Goal: Task Accomplishment & Management: Use online tool/utility

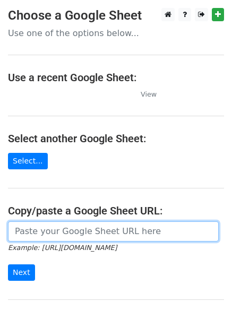
click at [60, 240] on input "url" at bounding box center [113, 231] width 211 height 20
type input "https://docs.google.com/spreadsheets/d/1qVOwLkmlGkeW5adfRCCtrDSl1v0qYDu0Dh0IW2p…"
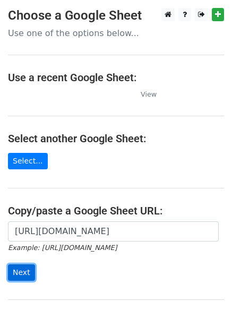
click at [18, 273] on input "Next" at bounding box center [21, 272] width 27 height 16
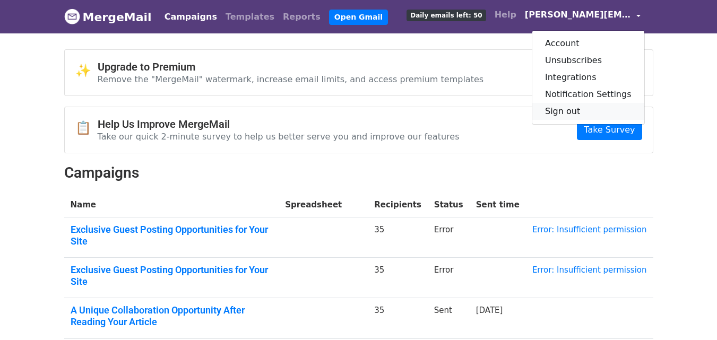
click at [584, 107] on link "Sign out" at bounding box center [588, 111] width 112 height 17
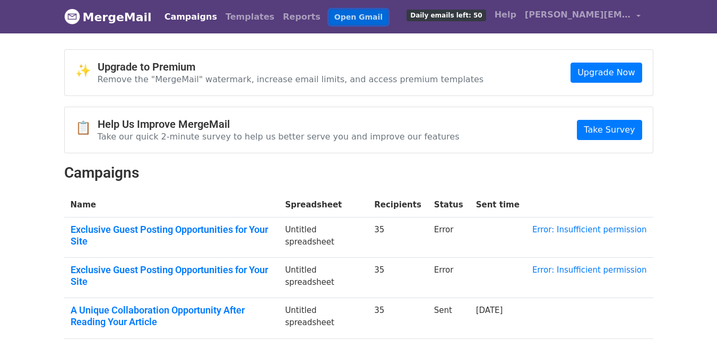
click at [331, 16] on link "Open Gmail" at bounding box center [358, 17] width 59 height 15
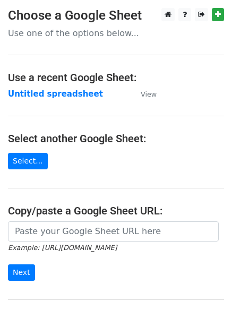
click at [87, 92] on td "Untitled spreadsheet" at bounding box center [69, 94] width 122 height 12
click at [77, 93] on strong "Untitled spreadsheet" at bounding box center [55, 94] width 95 height 10
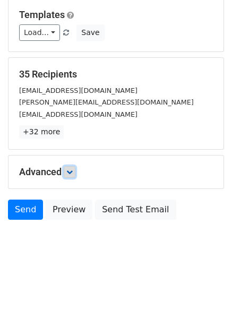
click at [67, 169] on link at bounding box center [70, 172] width 12 height 12
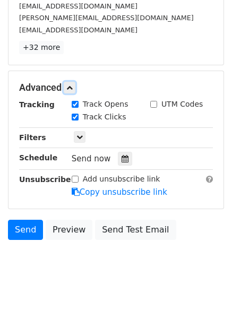
scroll to position [190, 0]
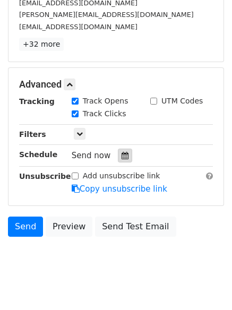
click at [125, 159] on div at bounding box center [125, 156] width 14 height 14
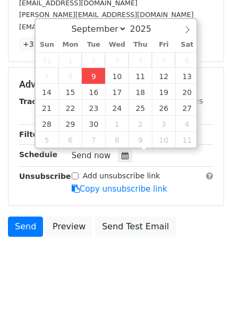
type input "2025-09-09 14:09"
type input "02"
type input "09"
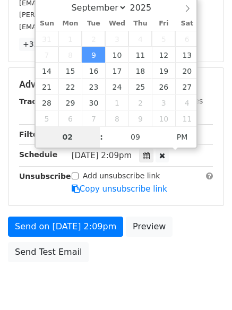
type input "4"
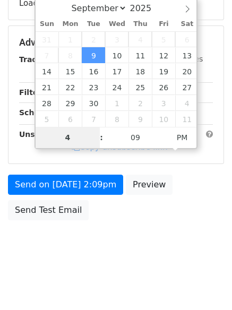
scroll to position [190, 0]
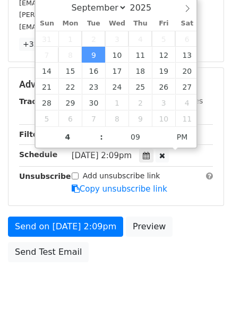
type input "2025-09-09 16:09"
click at [94, 271] on body "New Campaign Daily emails left: 50 Google Sheet: Untitled spreadsheet Variables…" at bounding box center [116, 64] width 232 height 492
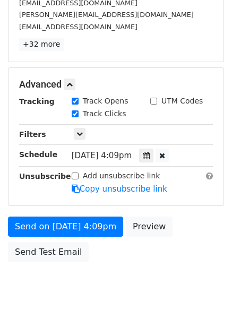
scroll to position [190, 0]
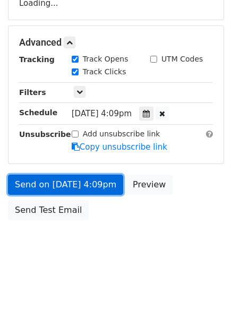
click at [93, 186] on link "Send on Sep 9 at 4:09pm" at bounding box center [65, 185] width 115 height 20
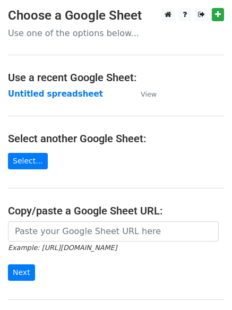
click at [67, 101] on main "Choose a Google Sheet Use one of the options below... Use a recent Google Sheet…" at bounding box center [116, 173] width 232 height 330
click at [67, 99] on td "Untitled spreadsheet" at bounding box center [69, 94] width 122 height 12
click at [68, 97] on strong "Untitled spreadsheet" at bounding box center [55, 94] width 95 height 10
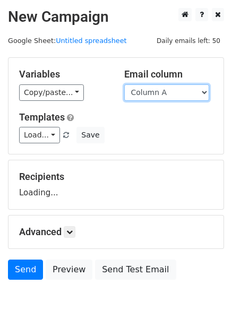
click at [165, 93] on select "Column A Column B Column C Column D" at bounding box center [166, 92] width 85 height 16
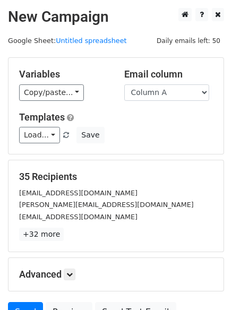
click at [165, 121] on h5 "Templates" at bounding box center [116, 117] width 194 height 12
click at [169, 92] on select "Column A Column B Column C Column D" at bounding box center [166, 92] width 85 height 16
select select "Column B"
click at [124, 84] on select "Column A Column B Column C Column D" at bounding box center [166, 92] width 85 height 16
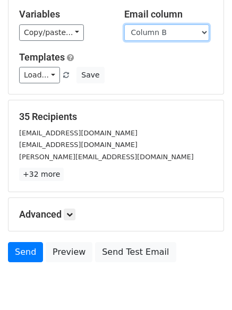
scroll to position [102, 0]
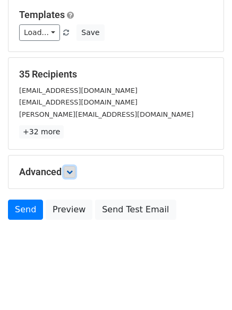
click at [72, 171] on icon at bounding box center [69, 172] width 6 height 6
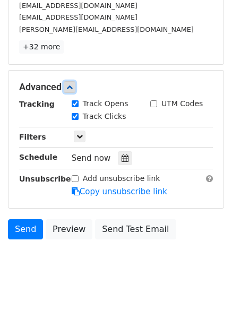
scroll to position [190, 0]
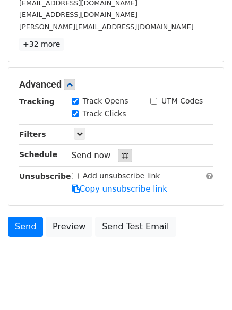
click at [119, 160] on div at bounding box center [125, 156] width 14 height 14
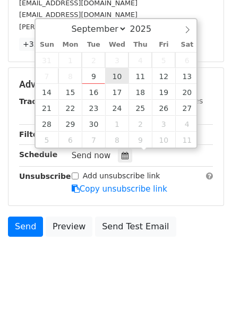
type input "2025-09-10 12:00"
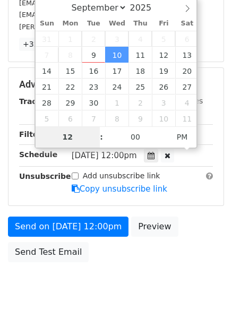
scroll to position [190, 0]
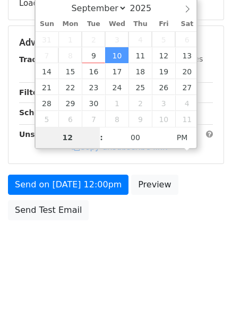
type input "5"
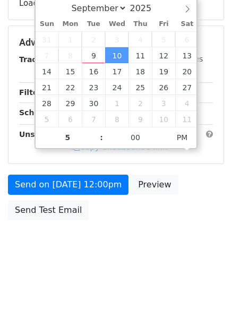
type input "2025-09-10 17:00"
click at [116, 232] on body "New Campaign Daily emails left: 50 Google Sheet: Untitled spreadsheet Variables…" at bounding box center [116, 43] width 232 height 450
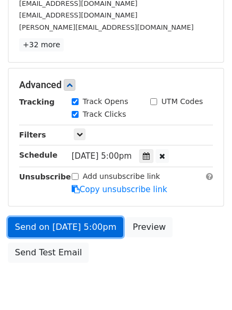
click at [107, 236] on link "Send on Sep 10 at 5:00pm" at bounding box center [65, 227] width 115 height 20
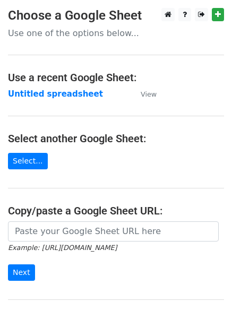
click at [49, 96] on strong "Untitled spreadsheet" at bounding box center [55, 94] width 95 height 10
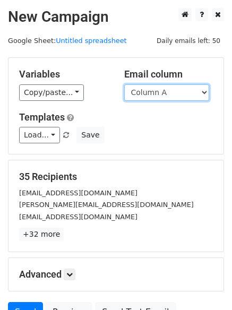
click at [157, 96] on select "Column A Column B Column C Column D" at bounding box center [166, 92] width 85 height 16
select select "Column C"
click at [124, 84] on select "Column A Column B Column C Column D" at bounding box center [166, 92] width 85 height 16
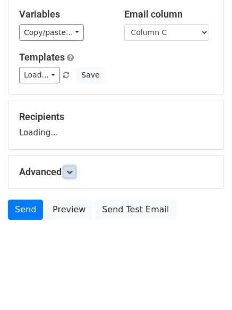
click at [71, 170] on icon at bounding box center [69, 172] width 6 height 6
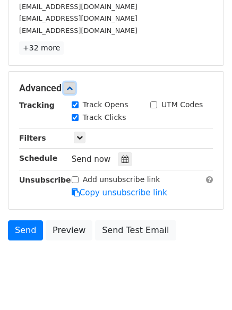
scroll to position [187, 0]
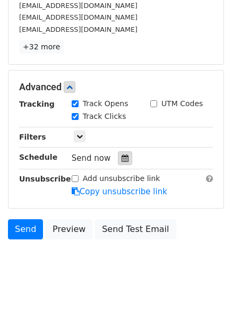
click at [118, 161] on div at bounding box center [125, 158] width 14 height 14
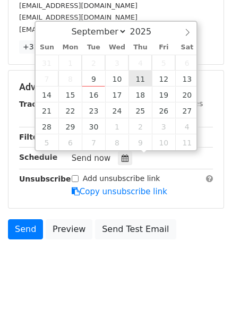
type input "[DATE] 12:00"
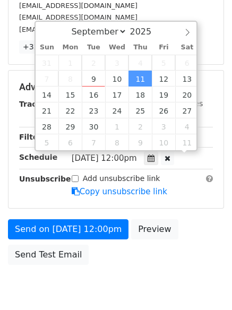
scroll to position [1, 0]
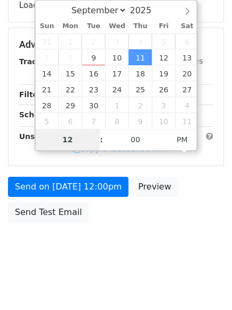
type input "6"
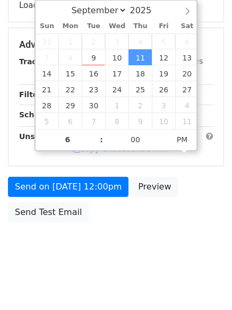
type input "[DATE] 18:00"
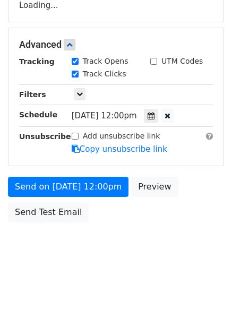
click at [107, 254] on body "New Campaign Daily emails left: 50 Google Sheet: Untitled spreadsheet Variables…" at bounding box center [116, 46] width 232 height 450
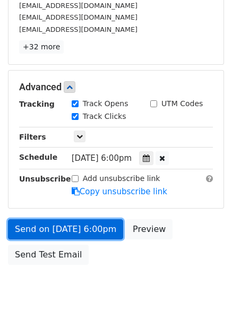
click at [100, 228] on link "Send on [DATE] 6:00pm" at bounding box center [65, 229] width 115 height 20
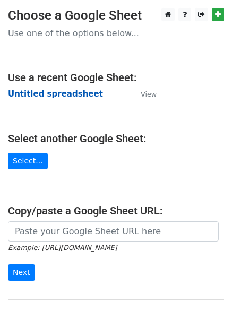
click at [64, 91] on strong "Untitled spreadsheet" at bounding box center [55, 94] width 95 height 10
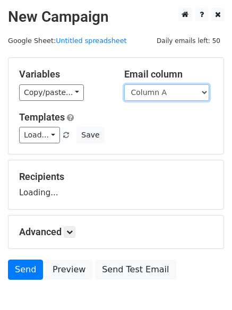
click at [164, 85] on select "Column A Column B Column C Column D" at bounding box center [166, 92] width 85 height 16
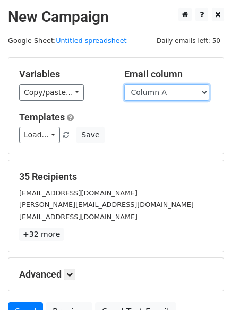
click at [171, 98] on select "Column A Column B Column C Column D" at bounding box center [166, 92] width 85 height 16
select select "Column D"
click at [124, 84] on select "Column A Column B Column C Column D" at bounding box center [166, 92] width 85 height 16
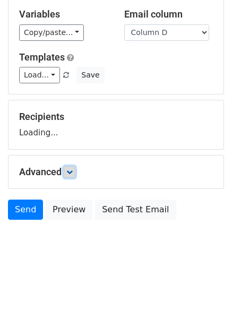
click at [71, 177] on link at bounding box center [70, 172] width 12 height 12
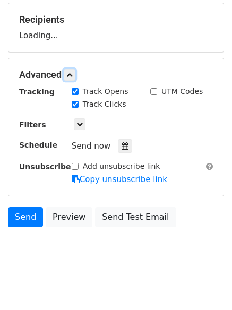
scroll to position [164, 0]
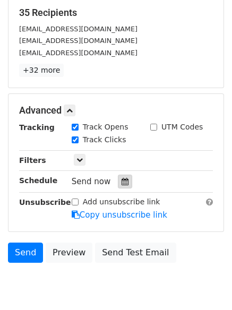
click at [122, 184] on icon at bounding box center [125, 181] width 7 height 7
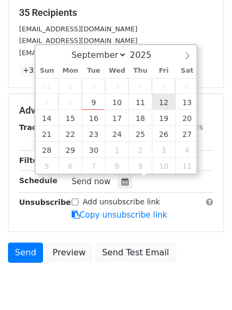
type input "[DATE] 12:00"
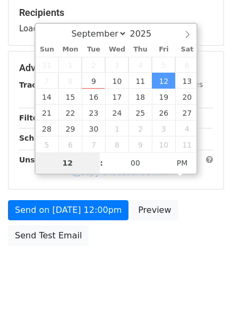
type input "7"
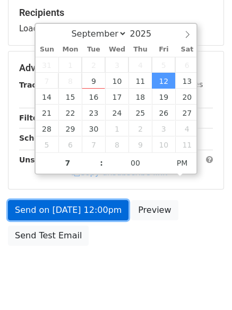
type input "[DATE] 19:00"
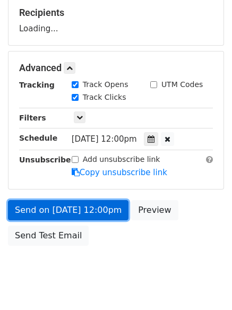
click at [87, 211] on form "Variables Copy/paste... {{Column A}} {{Column B}} {{Column C}} {{Column D}} Ema…" at bounding box center [116, 72] width 216 height 358
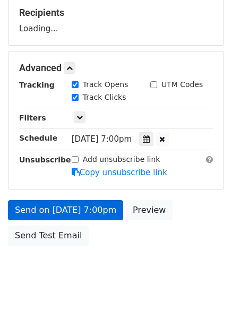
click at [96, 177] on link "Copy unsubscribe link" at bounding box center [120, 173] width 96 height 10
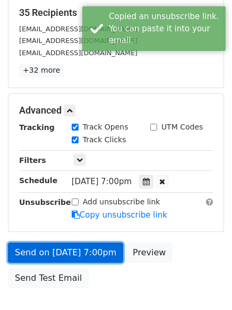
click at [90, 257] on link "Send on Sep 12 at 7:00pm" at bounding box center [65, 253] width 115 height 20
